Goal: Task Accomplishment & Management: Use online tool/utility

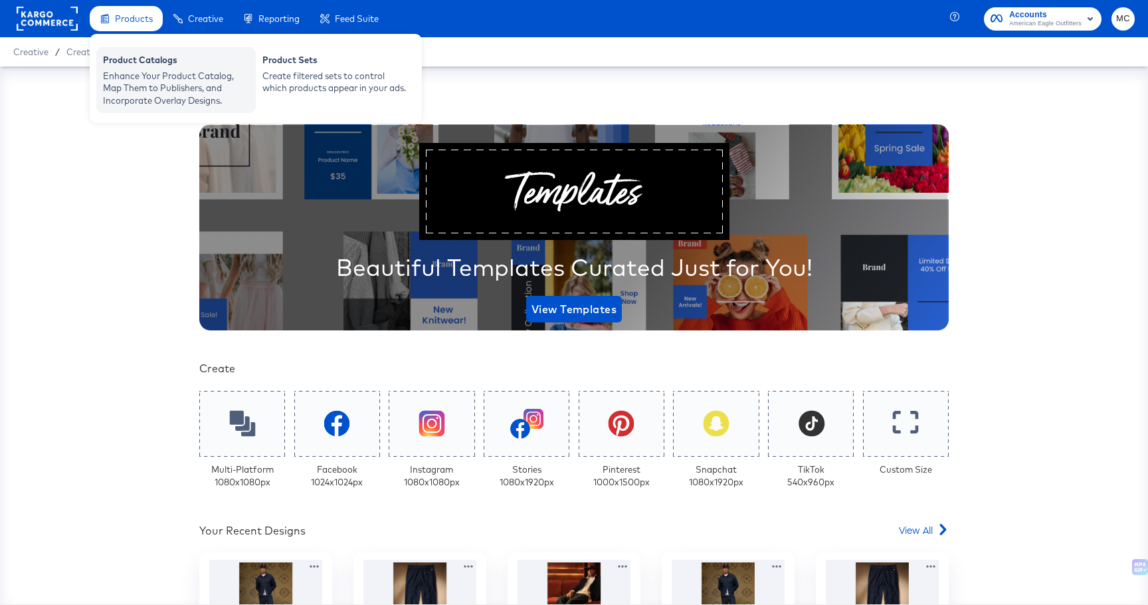
click at [135, 72] on div "Enhance Your Product Catalog, Map Them to Publishers, and Incorporate Overlay D…" at bounding box center [176, 88] width 146 height 37
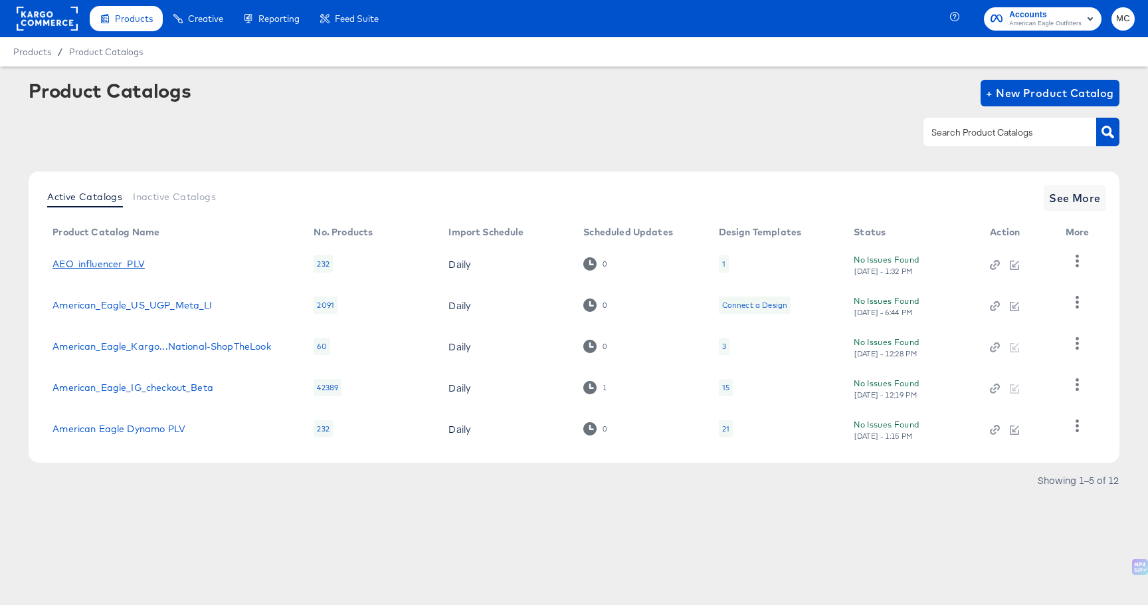
click at [128, 263] on link "AEO_influencer_PLV" at bounding box center [99, 264] width 92 height 11
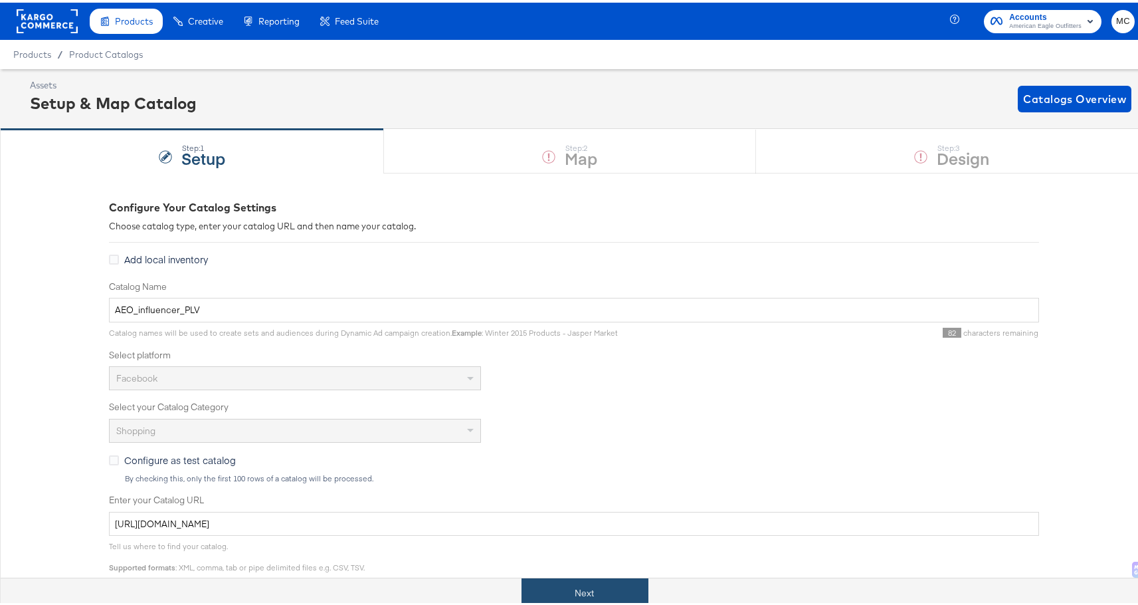
click at [577, 585] on button "Next" at bounding box center [585, 591] width 127 height 30
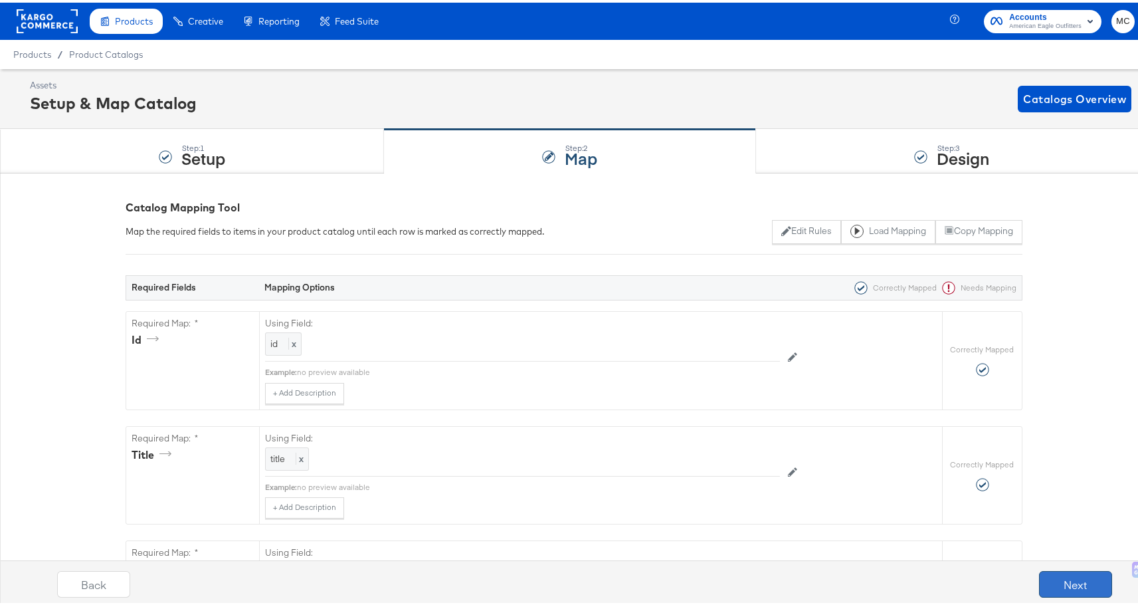
click at [1047, 588] on button "Next" at bounding box center [1075, 581] width 73 height 27
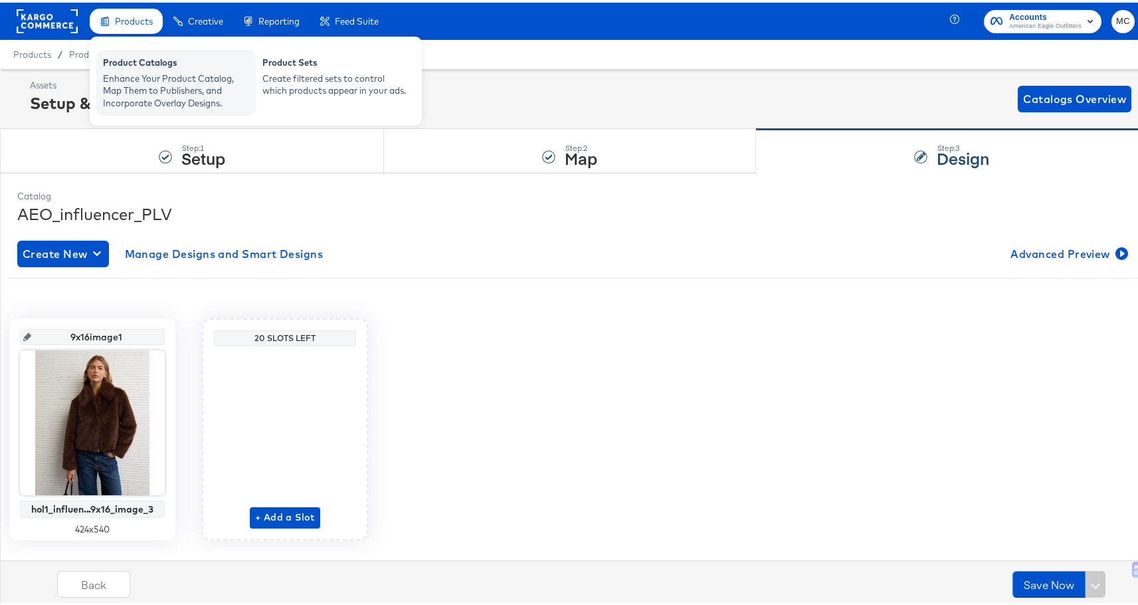
click at [131, 90] on div "Enhance Your Product Catalog, Map Them to Publishers, and Incorporate Overlay D…" at bounding box center [176, 88] width 146 height 37
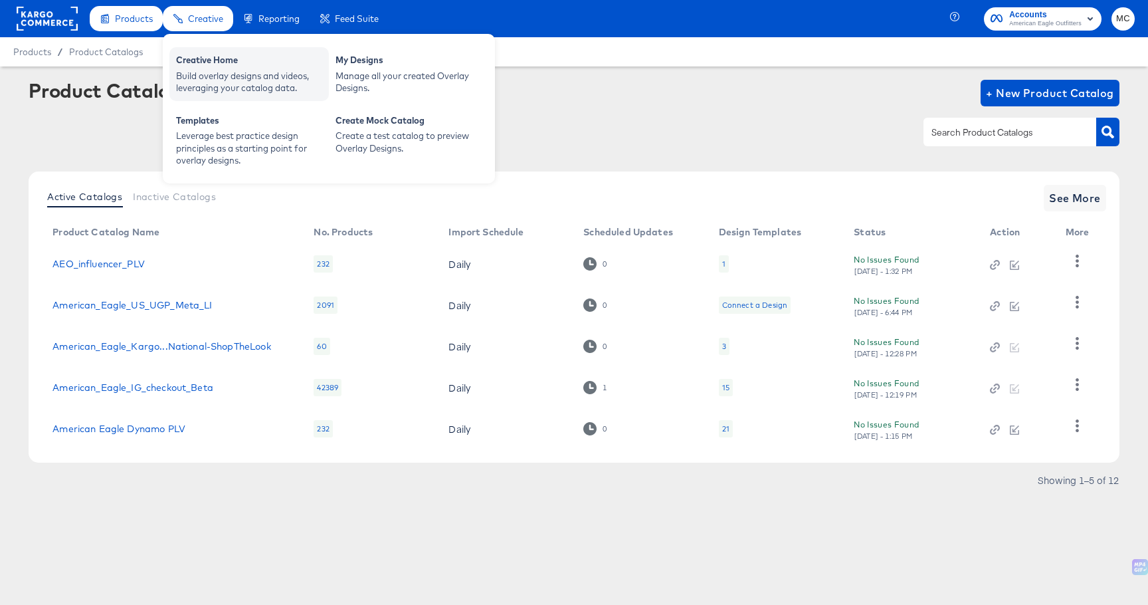
click at [211, 76] on div "Build overlay designs and videos, leveraging your catalog data." at bounding box center [249, 82] width 146 height 25
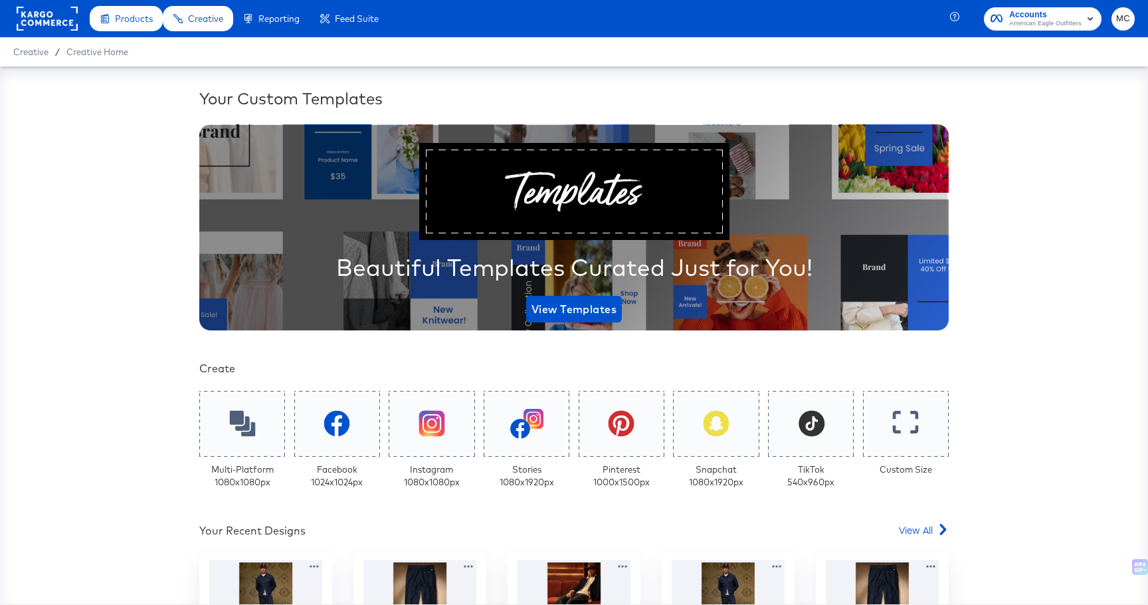
click at [159, 92] on div "Your Custom Templates Beautiful Templates Curated Just for You! View Templates …" at bounding box center [574, 335] width 1148 height 538
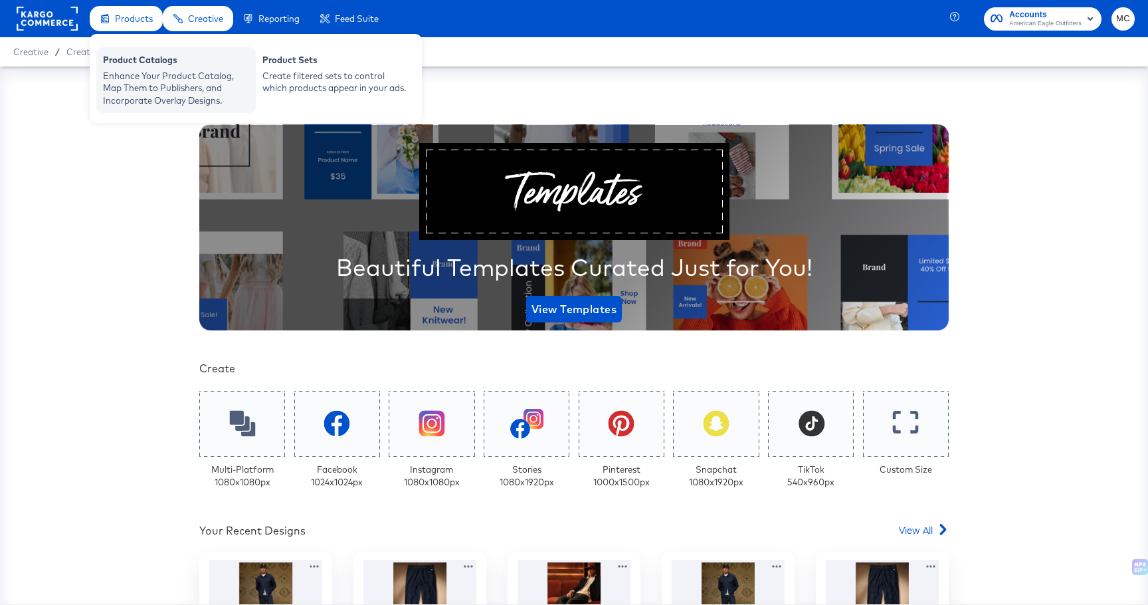
click at [144, 80] on div "Enhance Your Product Catalog, Map Them to Publishers, and Incorporate Overlay D…" at bounding box center [176, 88] width 146 height 37
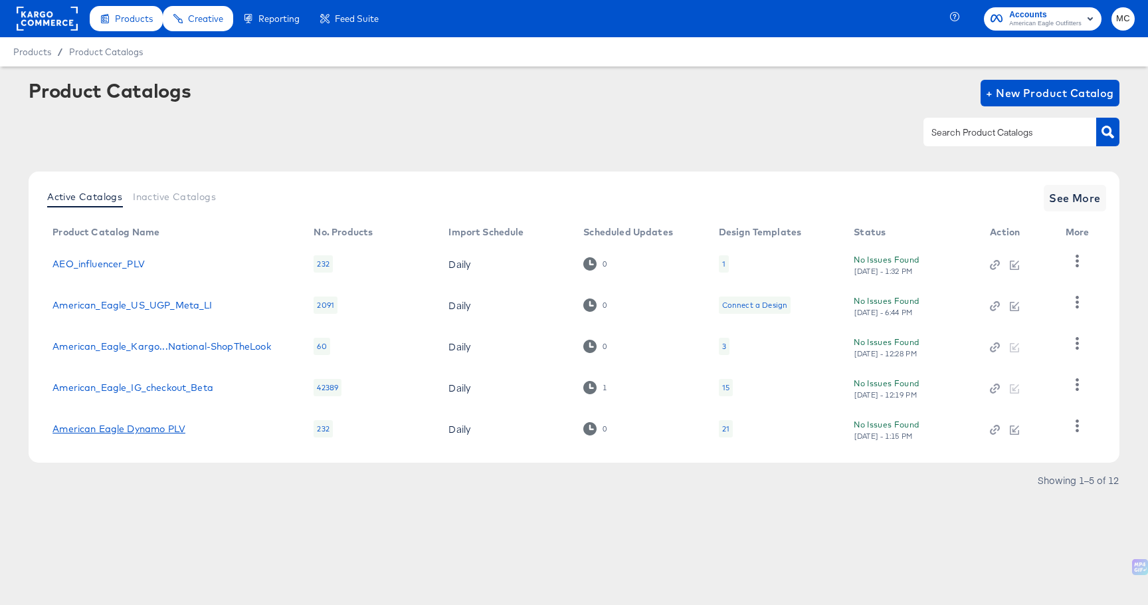
click at [129, 426] on link "American Eagle Dynamo PLV" at bounding box center [119, 428] width 133 height 11
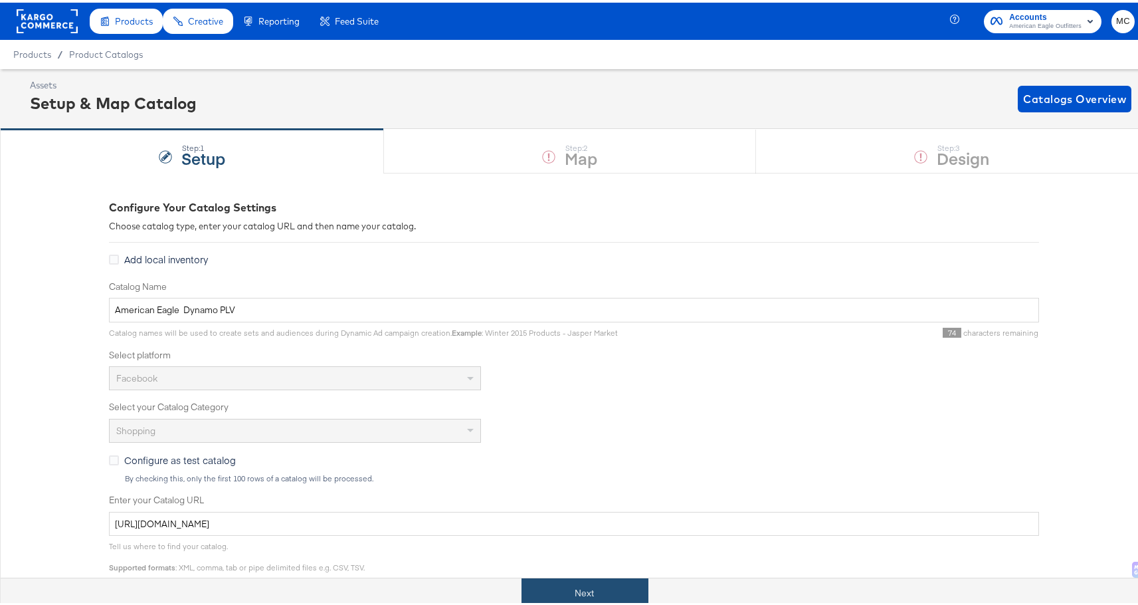
click at [583, 582] on button "Next" at bounding box center [585, 591] width 127 height 30
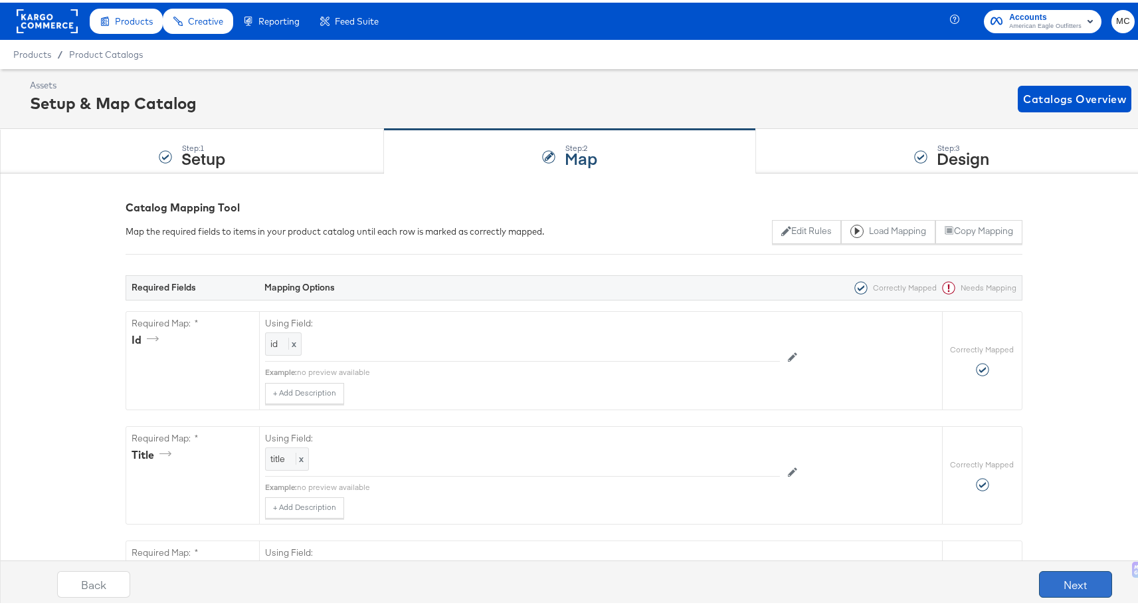
click at [1071, 579] on button "Next" at bounding box center [1075, 581] width 73 height 27
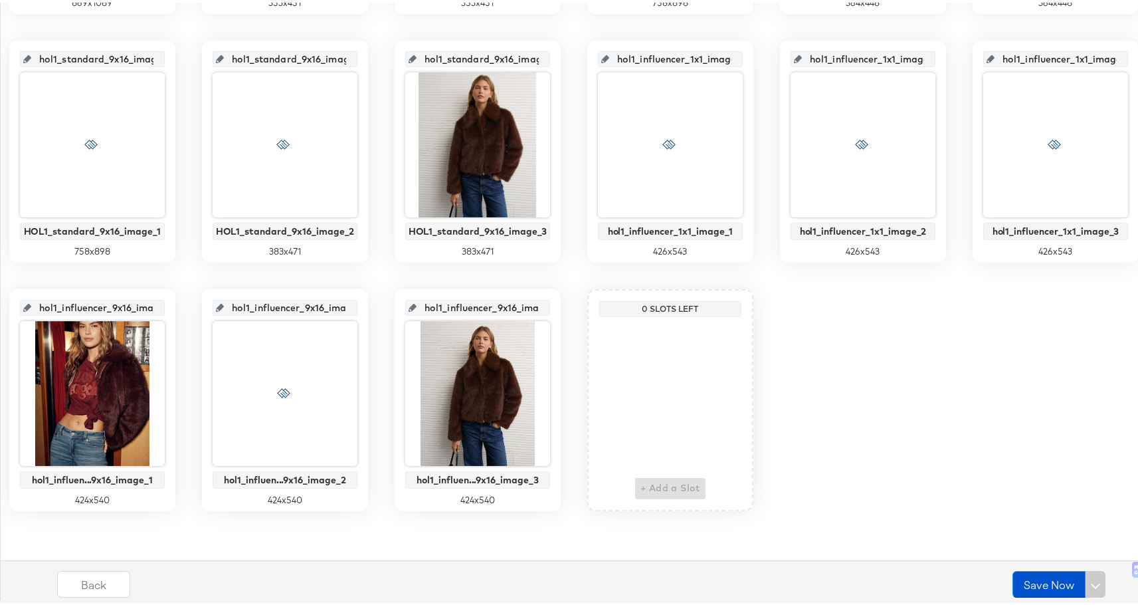
scroll to position [1023, 0]
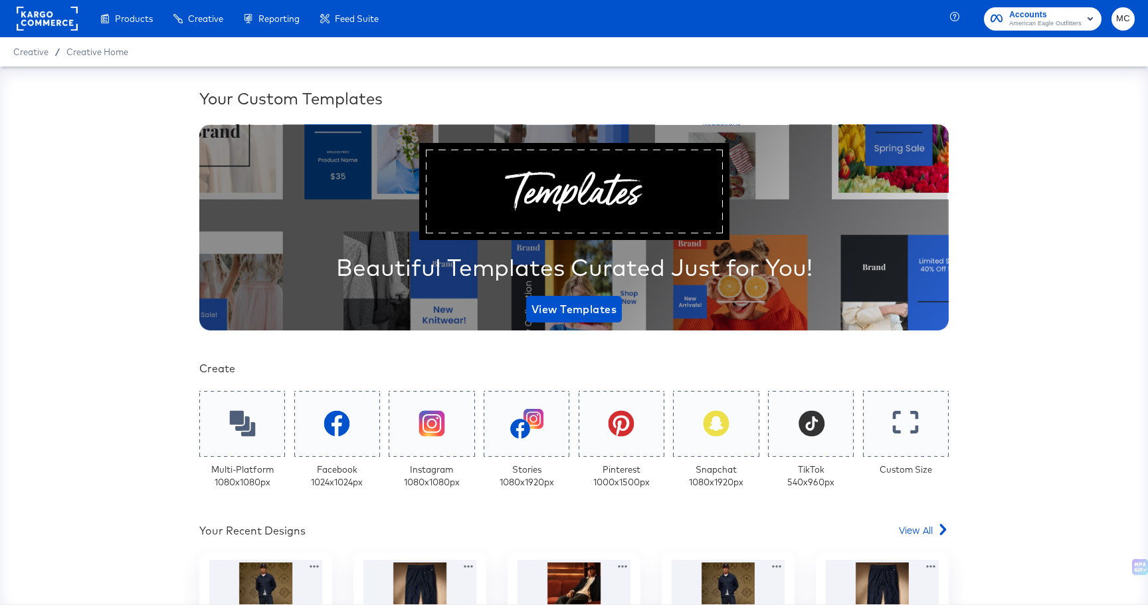
click at [1033, 498] on div "Your Custom Templates Beautiful Templates Curated Just for You! View Templates …" at bounding box center [574, 335] width 1148 height 538
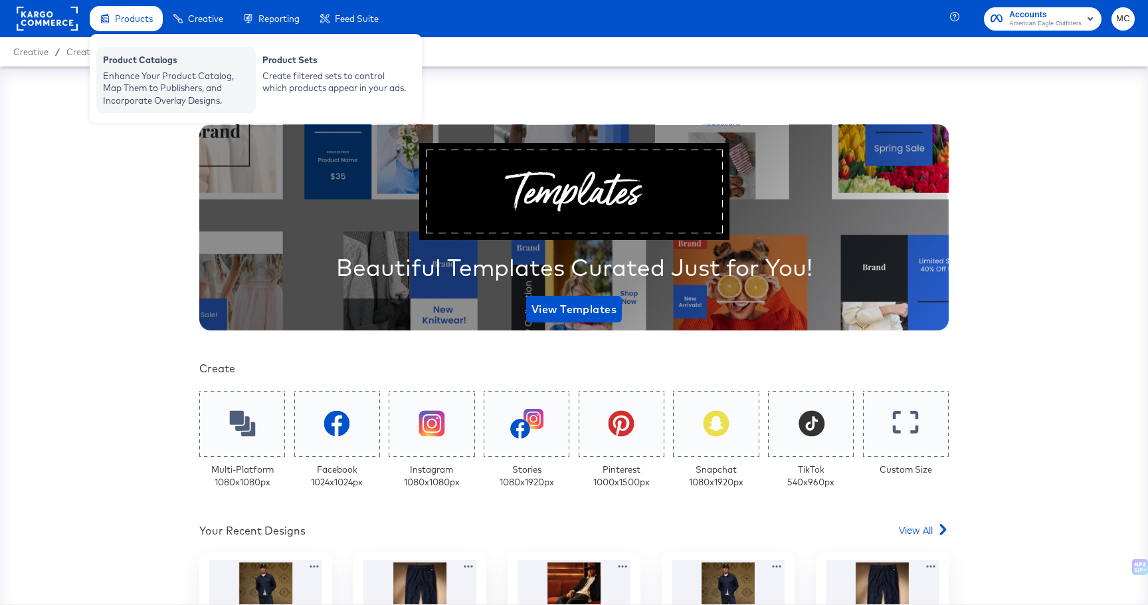
click at [144, 79] on div "Enhance Your Product Catalog, Map Them to Publishers, and Incorporate Overlay D…" at bounding box center [176, 88] width 146 height 37
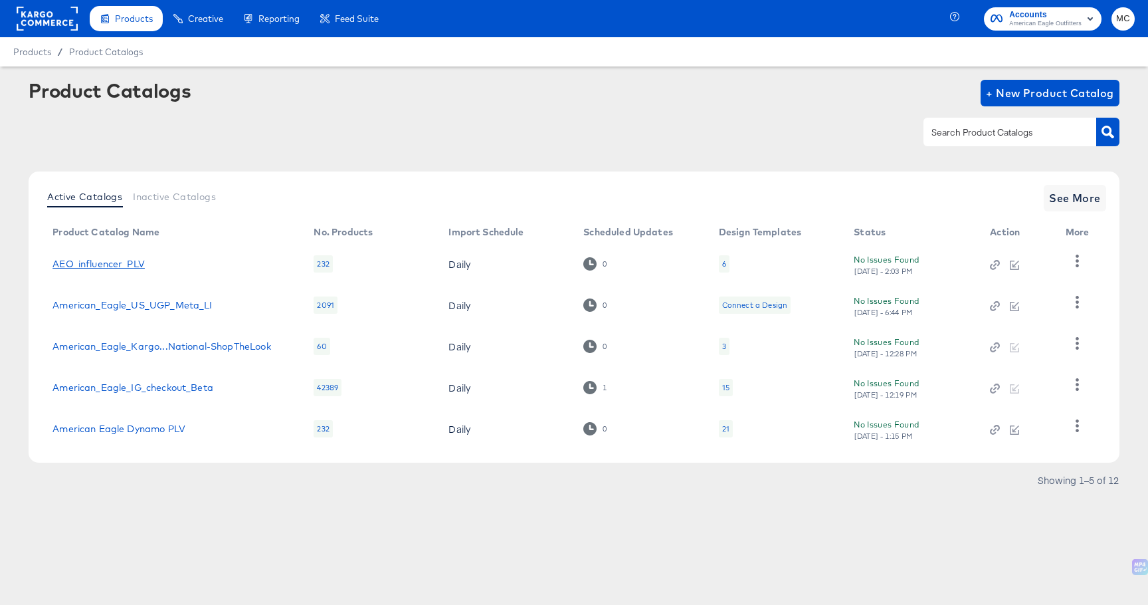
click at [135, 264] on link "AEO_influencer_PLV" at bounding box center [99, 264] width 92 height 11
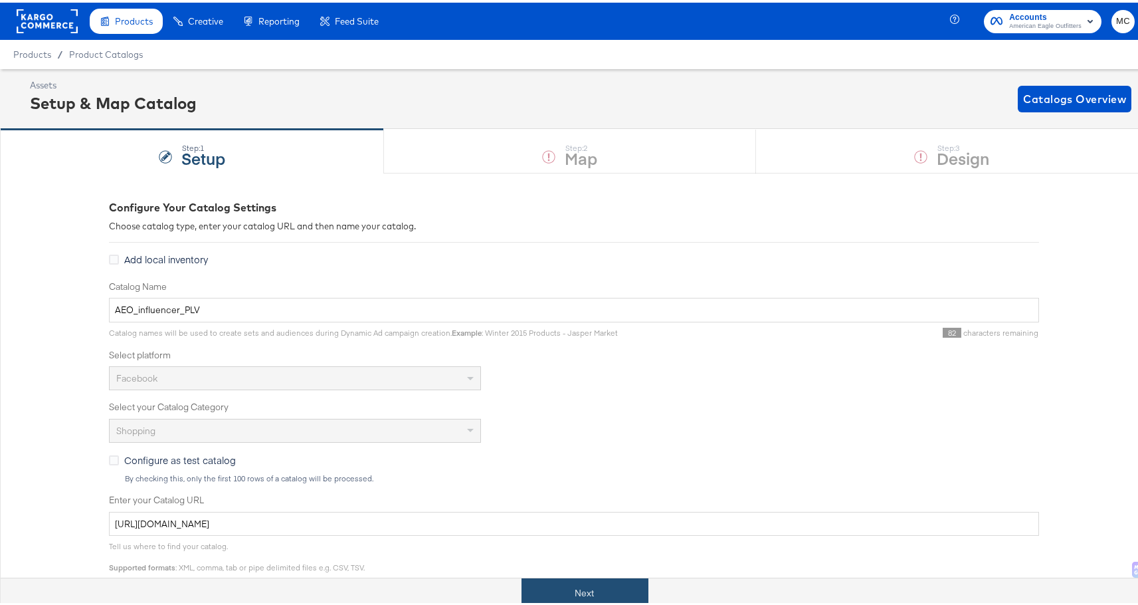
click at [580, 581] on button "Next" at bounding box center [585, 591] width 127 height 30
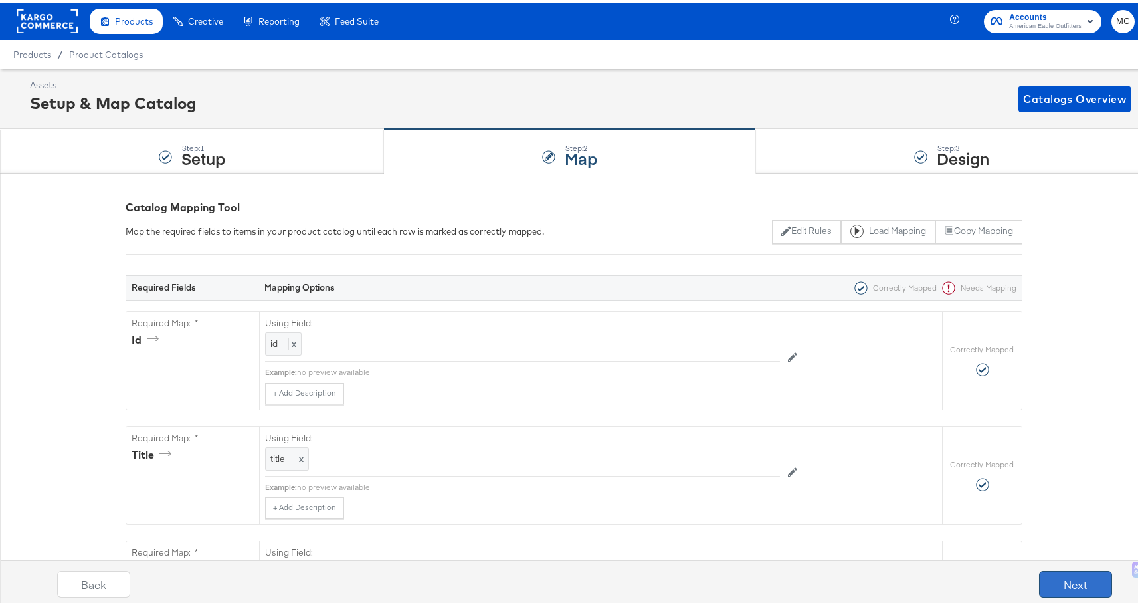
click at [1053, 586] on button "Next" at bounding box center [1075, 581] width 73 height 27
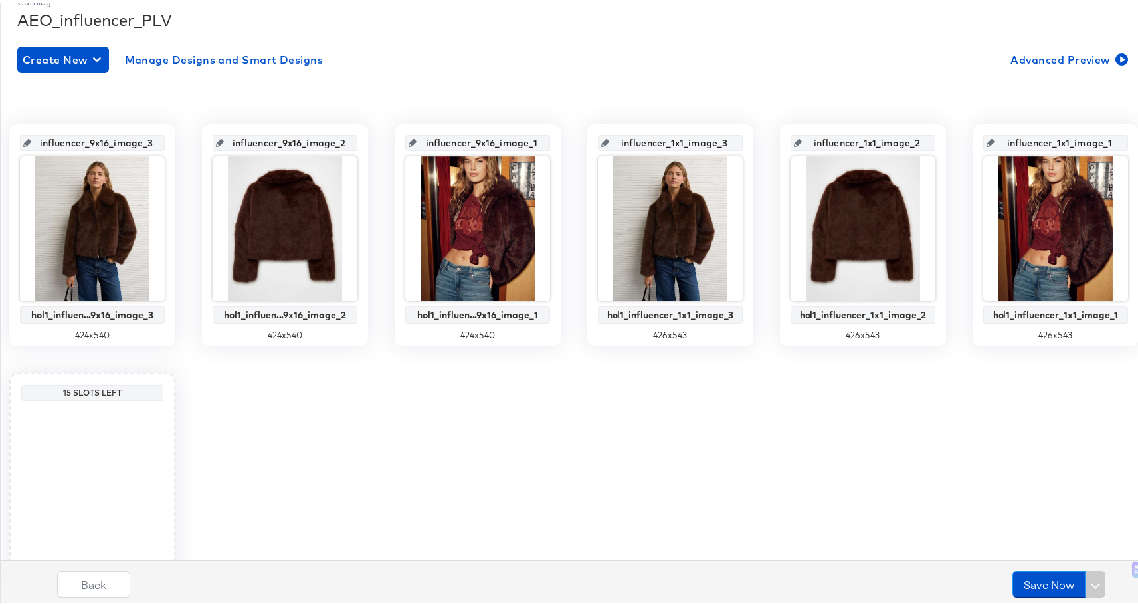
scroll to position [189, 0]
